Goal: Task Accomplishment & Management: Use online tool/utility

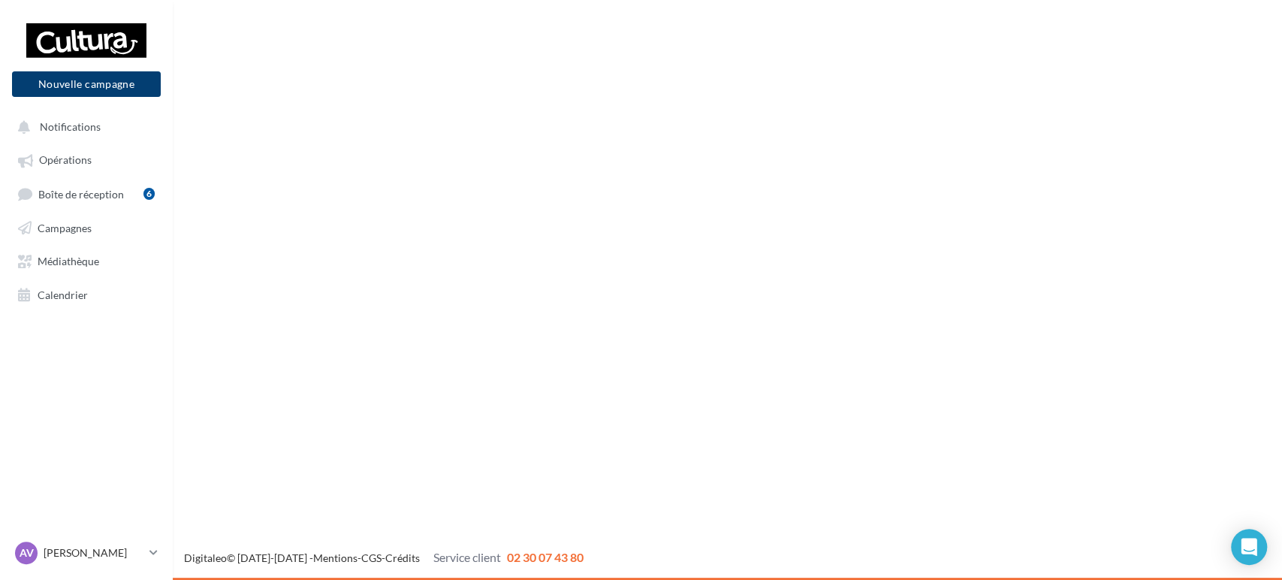
click at [116, 78] on button "Nouvelle campagne" at bounding box center [86, 84] width 149 height 26
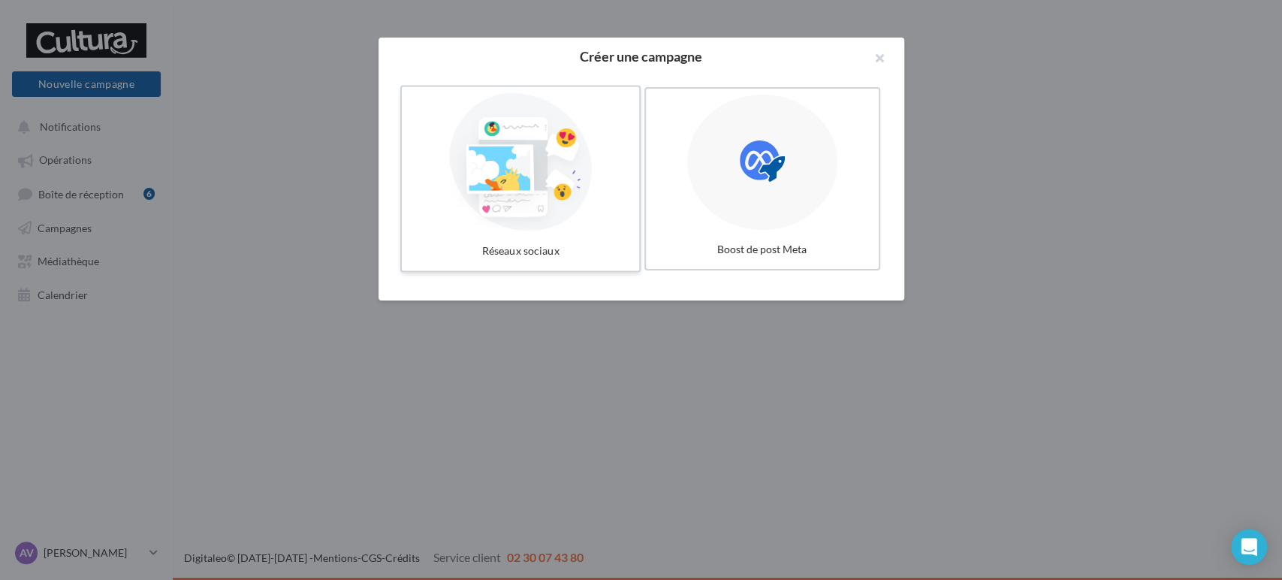
click at [519, 137] on div at bounding box center [520, 162] width 225 height 138
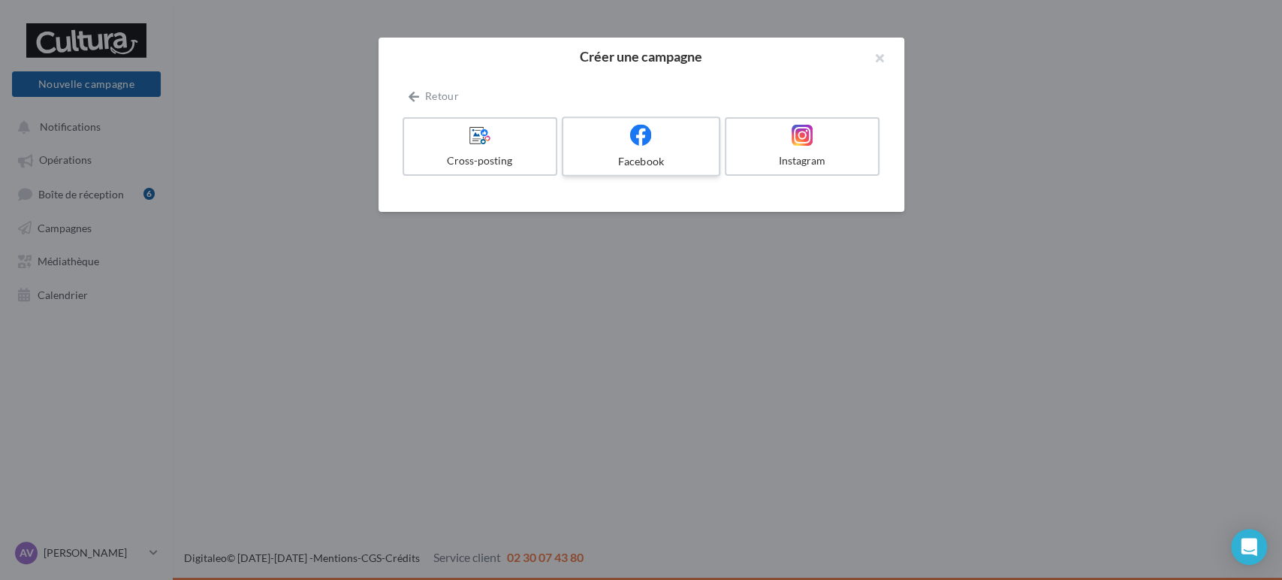
click at [601, 117] on label "Facebook" at bounding box center [641, 146] width 158 height 60
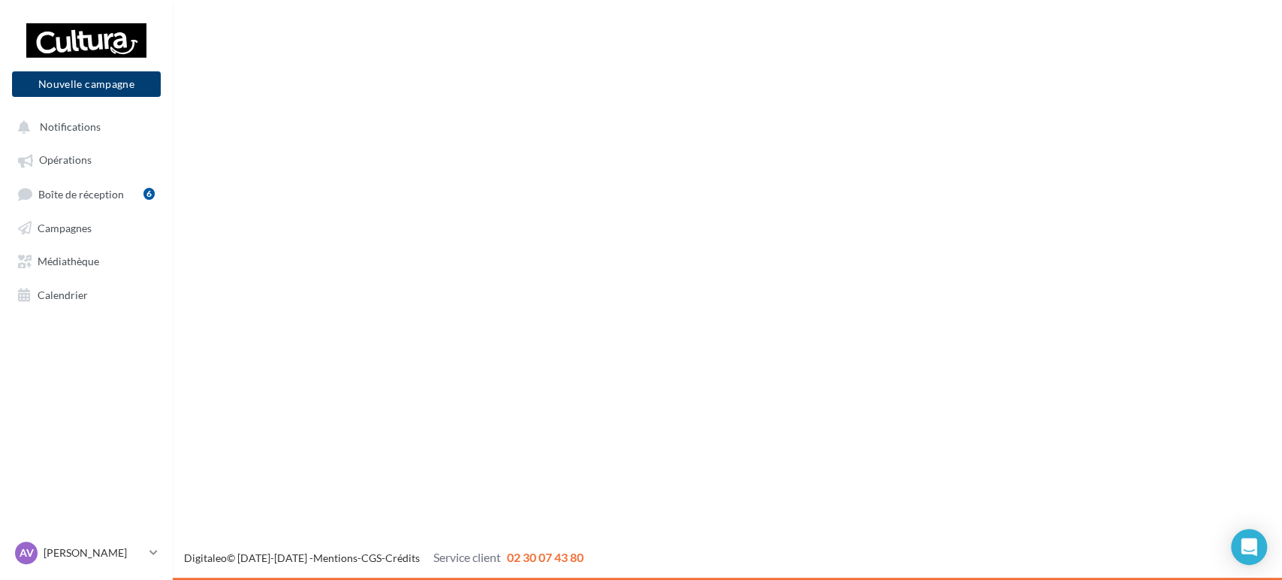
click at [107, 91] on button "Nouvelle campagne" at bounding box center [86, 84] width 149 height 26
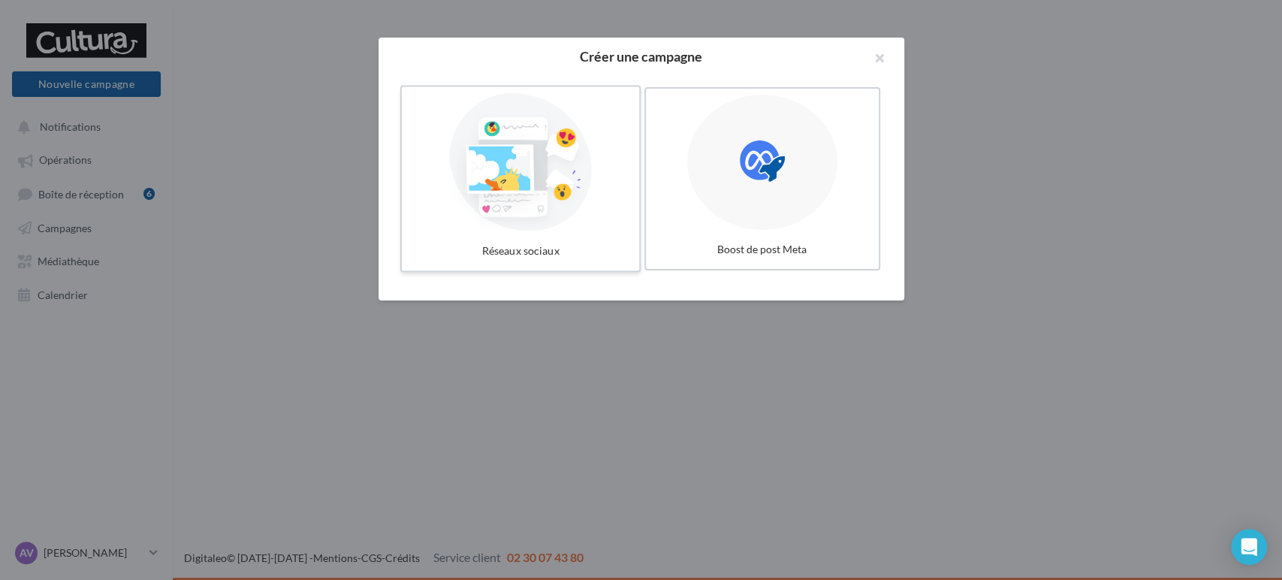
click at [527, 173] on div at bounding box center [520, 162] width 225 height 138
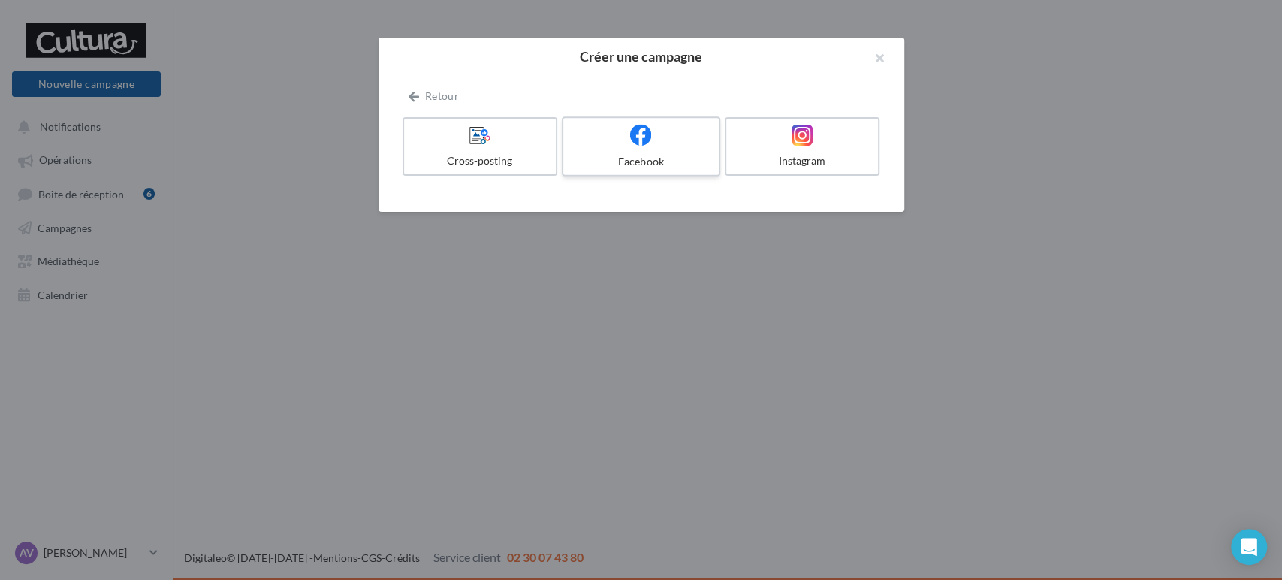
click at [637, 139] on icon at bounding box center [641, 135] width 22 height 22
